Goal: Task Accomplishment & Management: Manage account settings

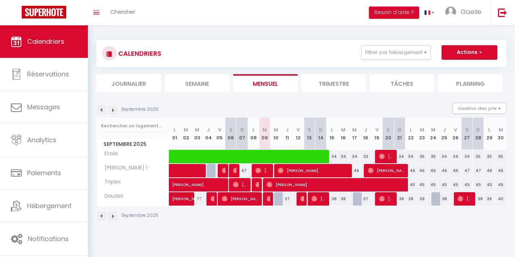
click at [258, 184] on img at bounding box center [258, 184] width 6 height 6
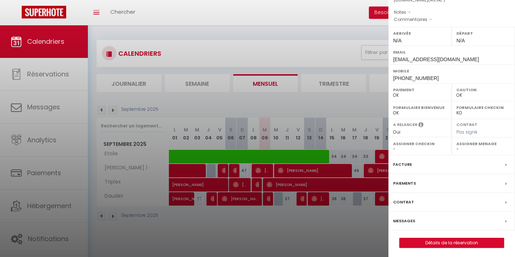
scroll to position [90, 0]
click at [284, 185] on div at bounding box center [257, 128] width 515 height 257
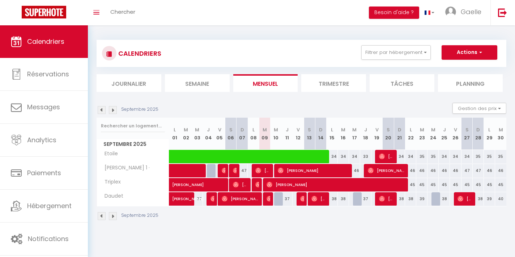
click at [285, 185] on span "[PERSON_NAME]" at bounding box center [335, 185] width 138 height 14
select select "1"
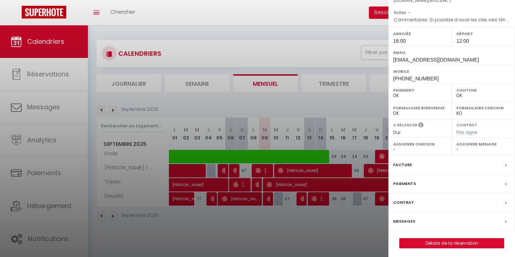
click at [432, 217] on div "Messages" at bounding box center [451, 221] width 127 height 19
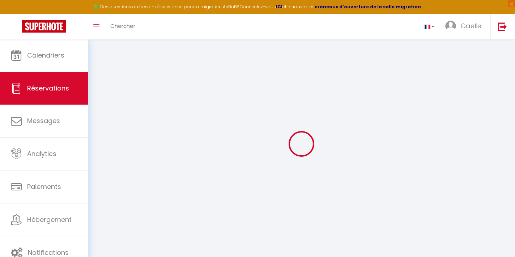
select select
checkbox input "false"
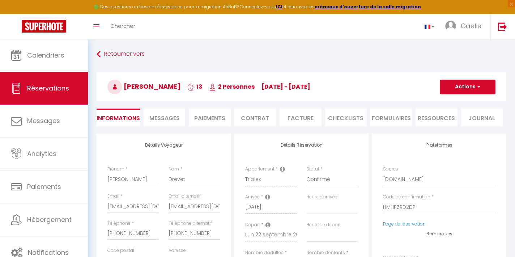
select select
checkbox input "false"
type textarea "Si possible d’avoir les clés vers 14h le 09/09 .."
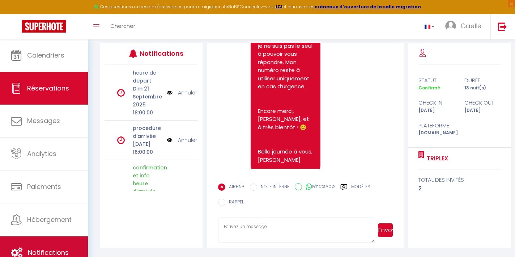
scroll to position [91, 0]
click at [50, 250] on span "Notifications" at bounding box center [48, 252] width 41 height 9
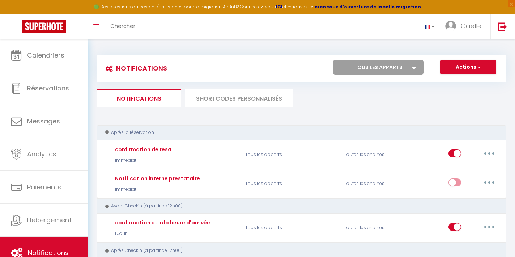
click at [490, 67] on button "Actions" at bounding box center [468, 67] width 56 height 14
click at [100, 29] on link "Toggle menubar" at bounding box center [96, 26] width 17 height 25
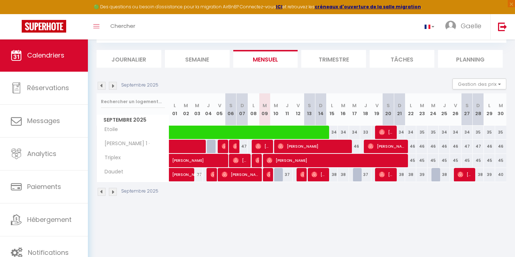
scroll to position [39, 0]
